Goal: Browse casually

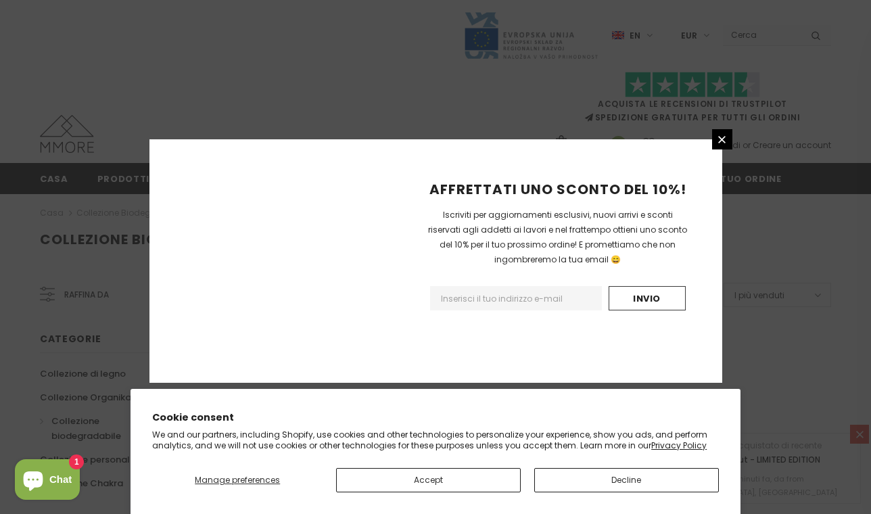
scroll to position [900, 0]
